Goal: Find specific page/section: Find specific page/section

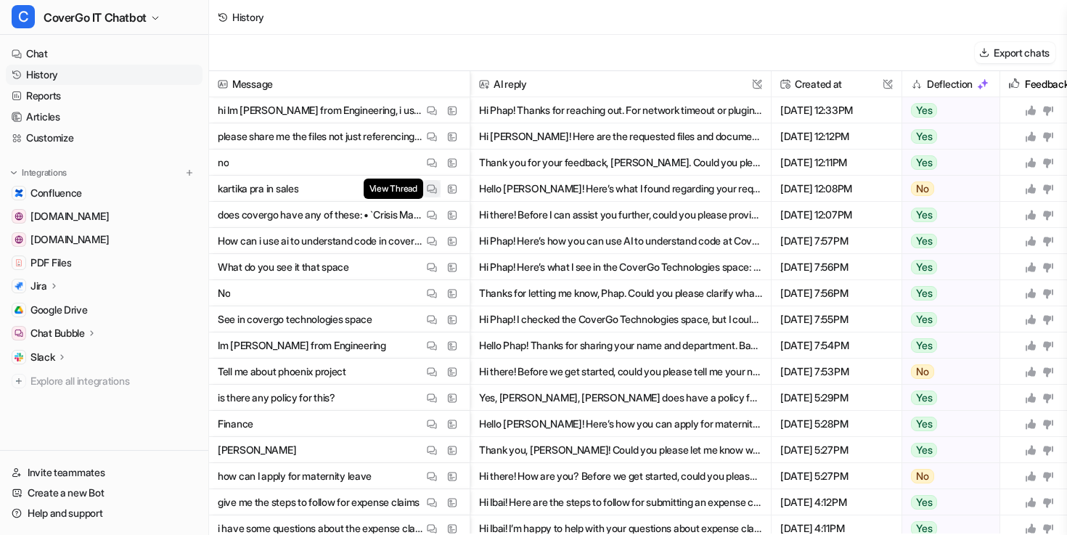
click at [430, 187] on img at bounding box center [432, 189] width 10 height 11
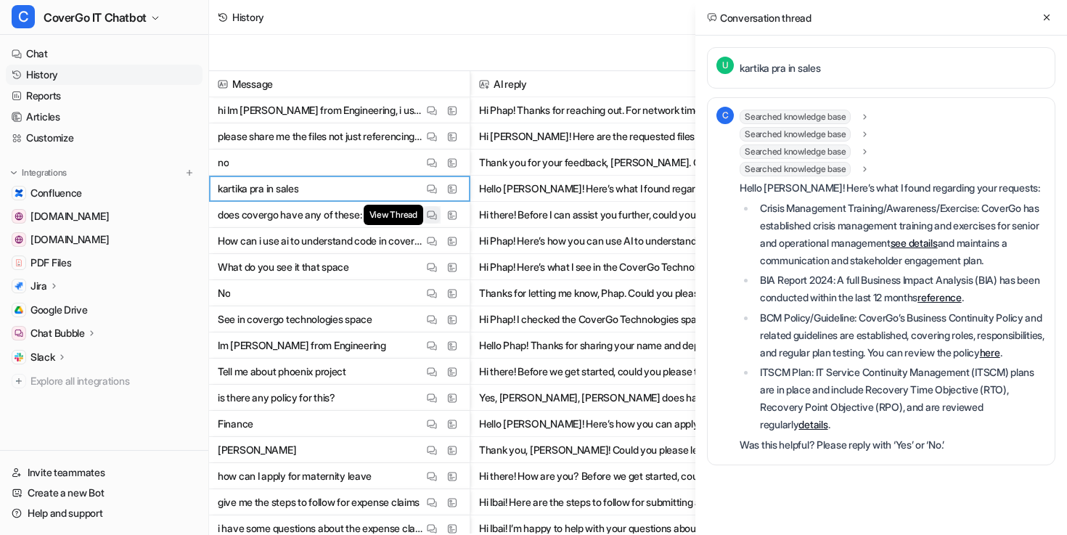
click at [433, 217] on img at bounding box center [432, 215] width 10 height 11
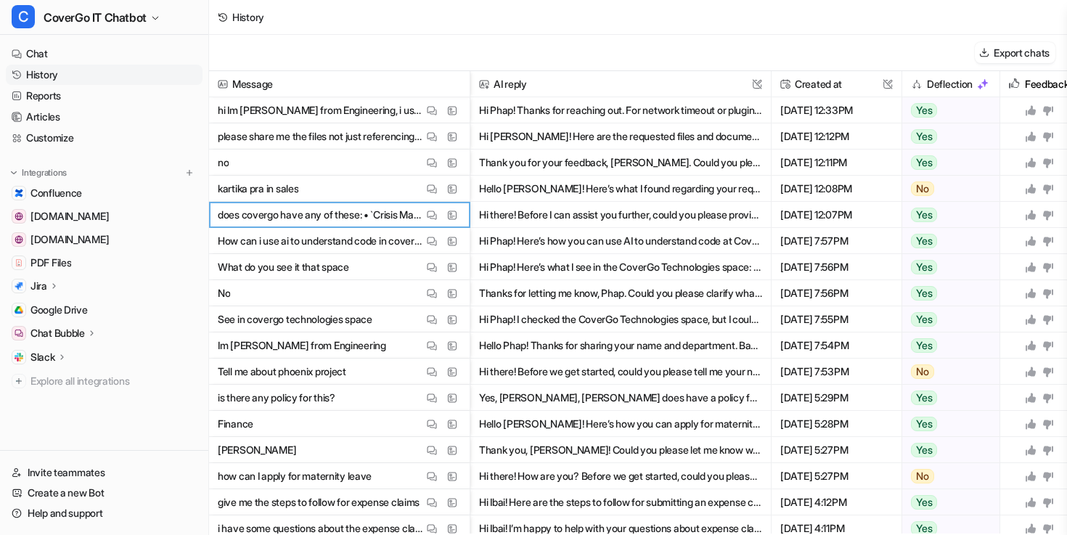
click at [431, 179] on span "kartika pra in sales View Thread View Sources" at bounding box center [339, 189] width 249 height 26
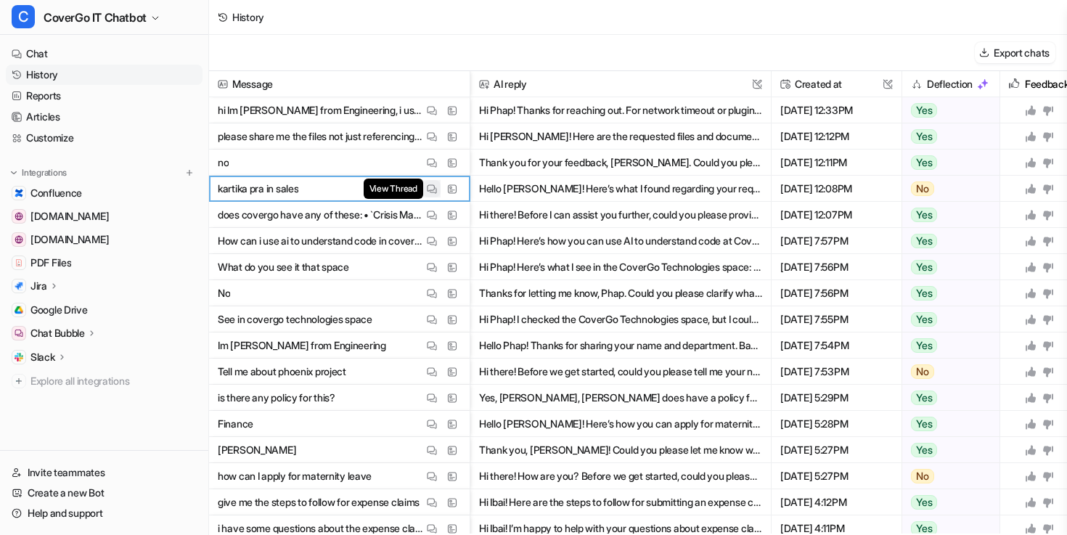
click at [431, 184] on img at bounding box center [432, 189] width 10 height 11
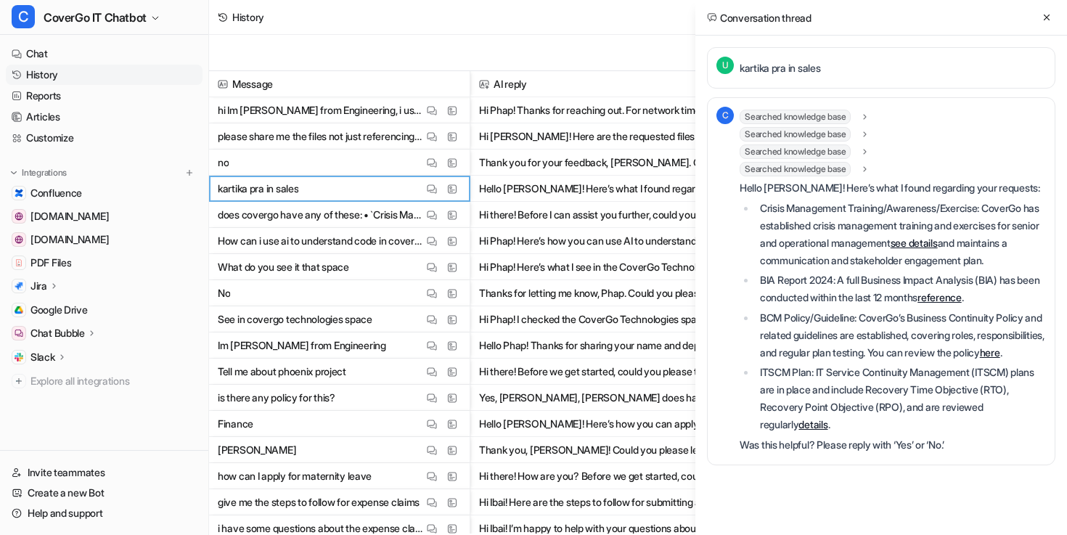
click at [825, 430] on link "details" at bounding box center [812, 424] width 29 height 12
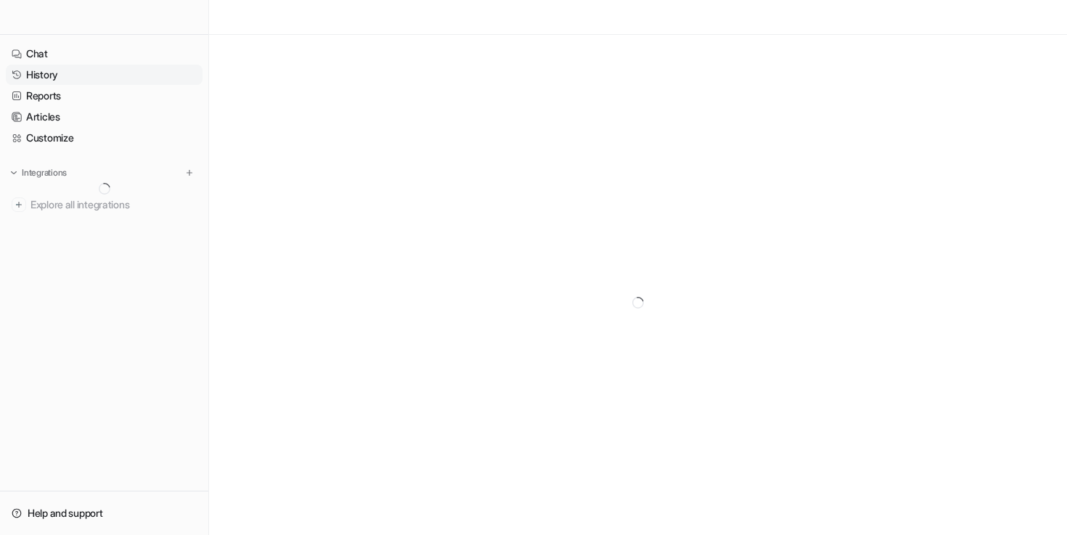
click at [68, 76] on link "History" at bounding box center [104, 75] width 197 height 20
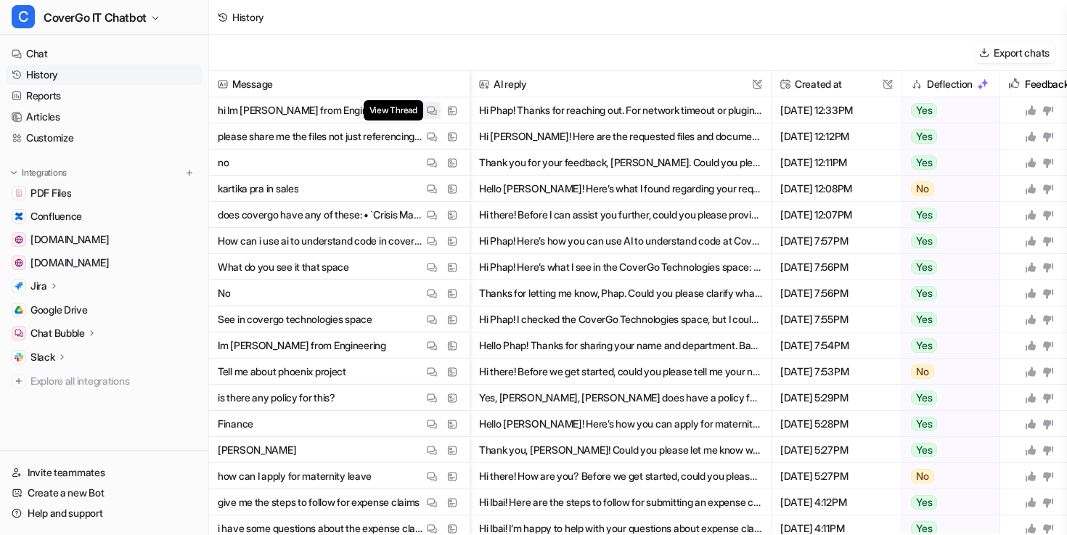
click at [433, 105] on img at bounding box center [432, 110] width 10 height 11
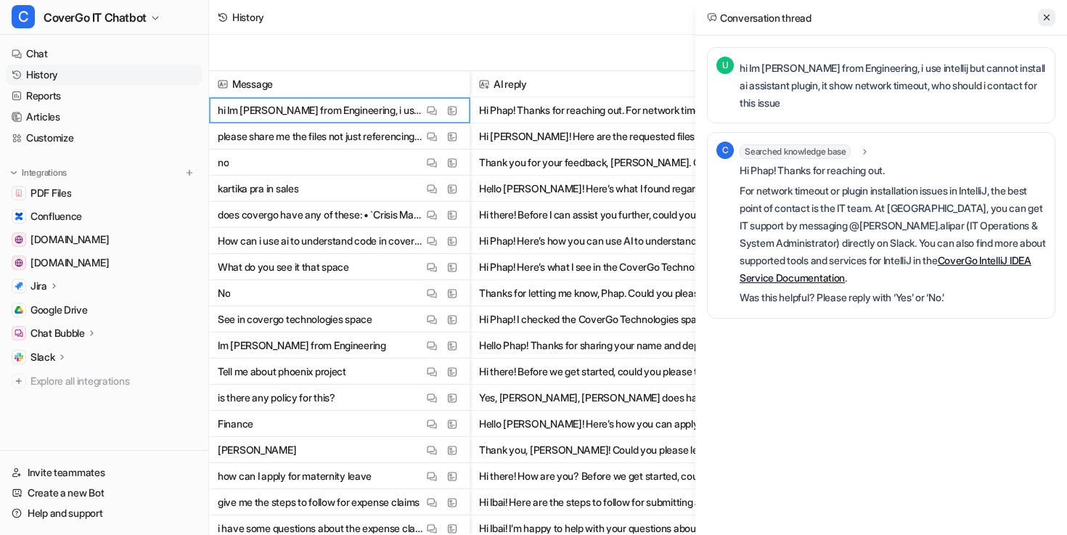
click at [1047, 16] on icon at bounding box center [1047, 17] width 10 height 10
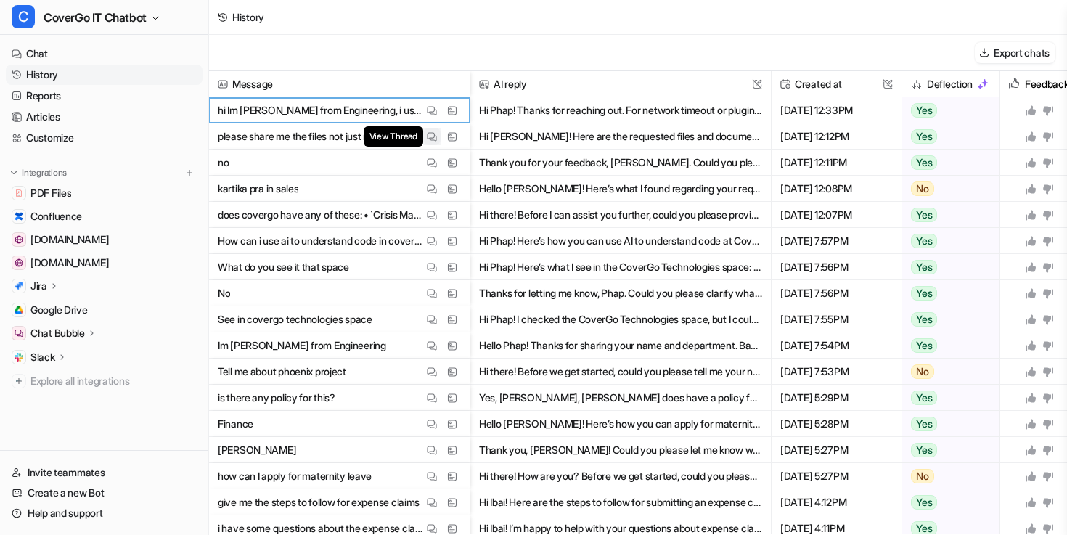
click at [430, 136] on img at bounding box center [432, 136] width 10 height 11
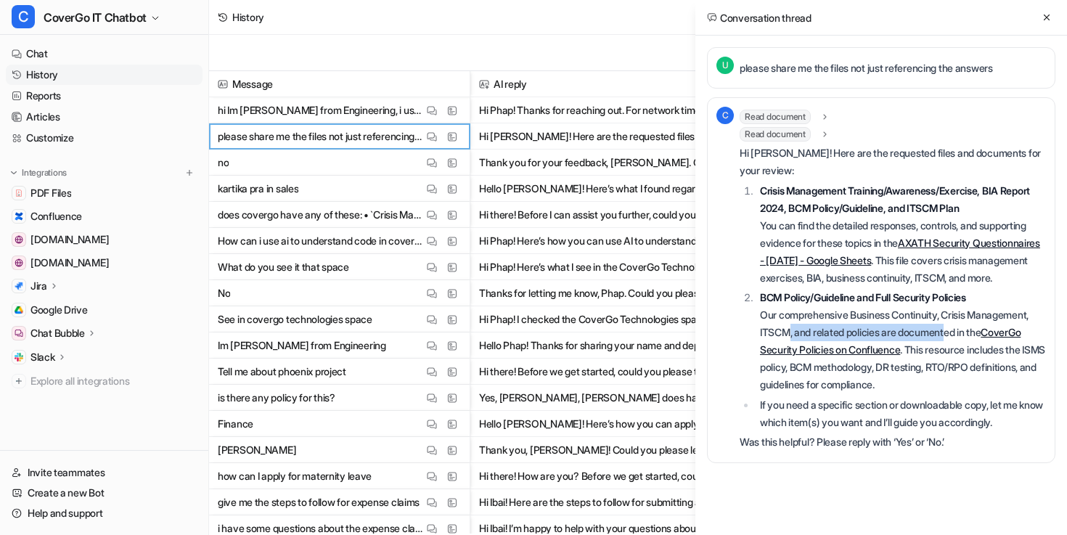
drag, startPoint x: 790, startPoint y: 342, endPoint x: 954, endPoint y: 353, distance: 164.4
click at [954, 353] on p "BCM Policy/Guideline and Full Security Policies Our comprehensive Business Cont…" at bounding box center [903, 341] width 286 height 105
click at [915, 393] on p "BCM Policy/Guideline and Full Security Policies Our comprehensive Business Cont…" at bounding box center [903, 341] width 286 height 105
